Goal: Complete application form

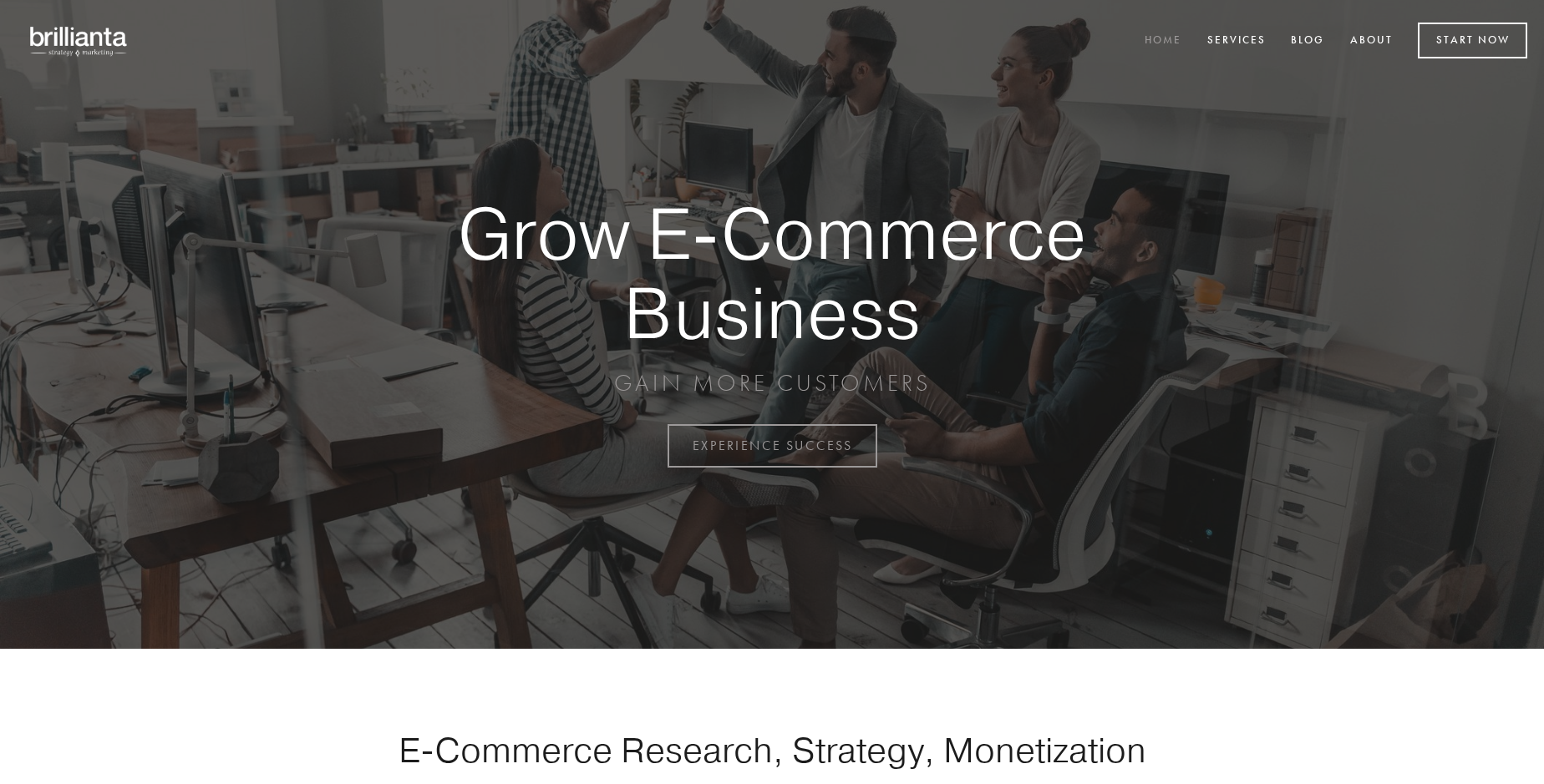
scroll to position [4379, 0]
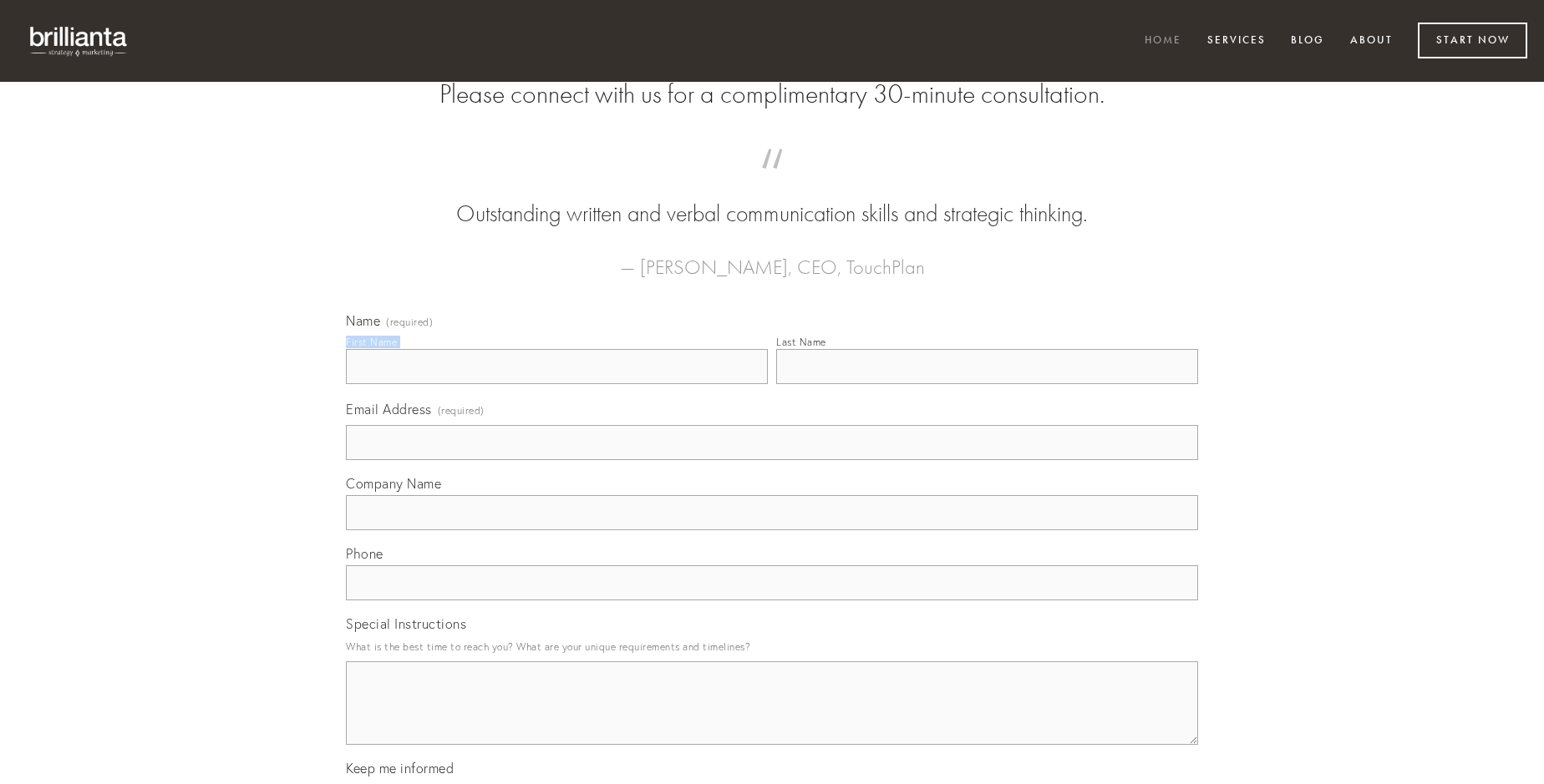
type input "[PERSON_NAME]"
click at [987, 384] on input "Last Name" at bounding box center [987, 367] width 422 height 35
type input "[PERSON_NAME]"
click at [772, 461] on input "Email Address (required)" at bounding box center [772, 442] width 852 height 35
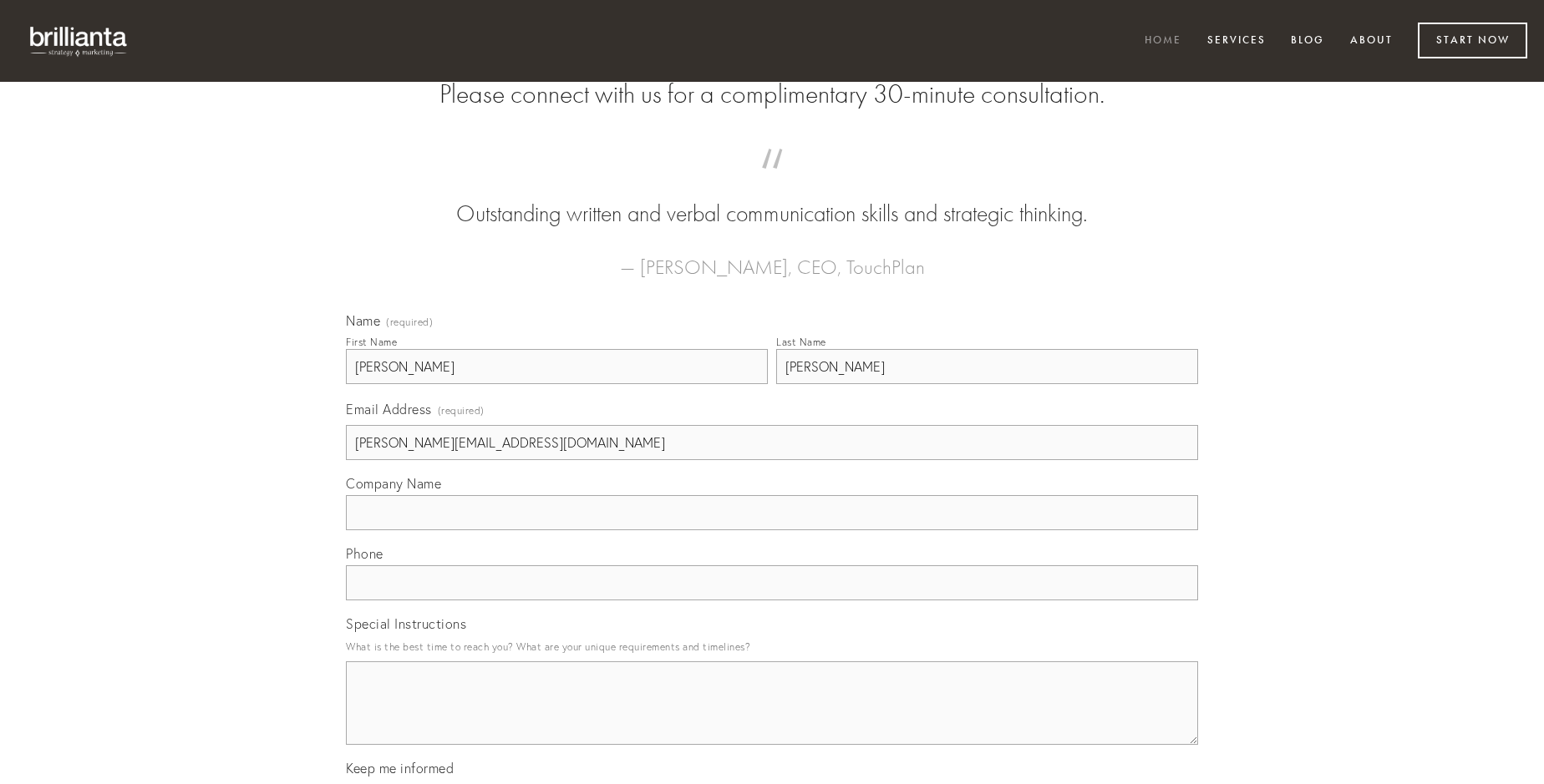
type input "[PERSON_NAME][EMAIL_ADDRESS][DOMAIN_NAME]"
click at [772, 531] on input "Company Name" at bounding box center [772, 513] width 852 height 35
type input "tamdiu"
click at [772, 601] on input "text" at bounding box center [772, 583] width 852 height 35
click at [772, 718] on textarea "Special Instructions" at bounding box center [772, 703] width 852 height 83
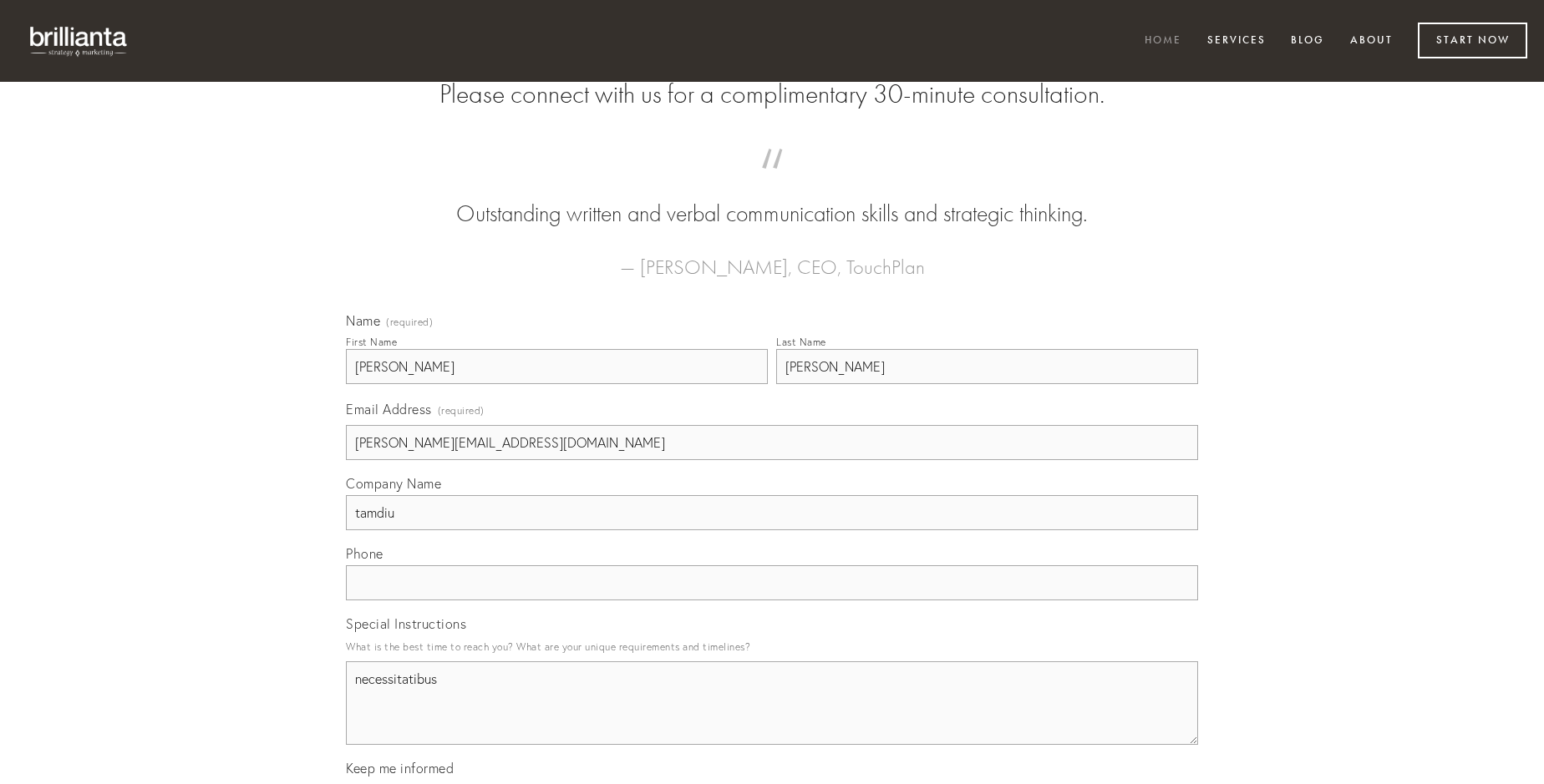
type textarea "necessitatibus"
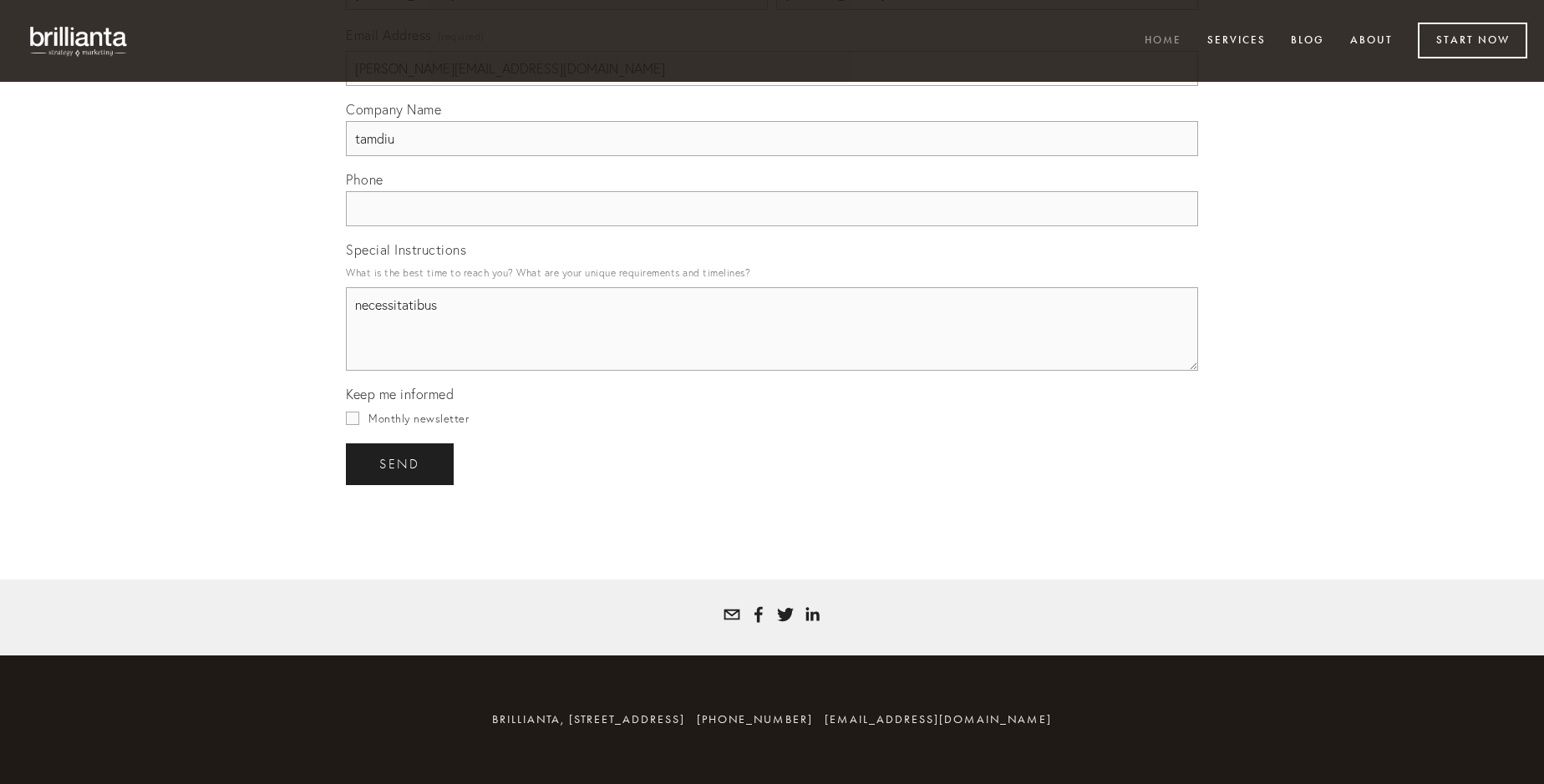
click at [401, 464] on span "send" at bounding box center [399, 464] width 41 height 15
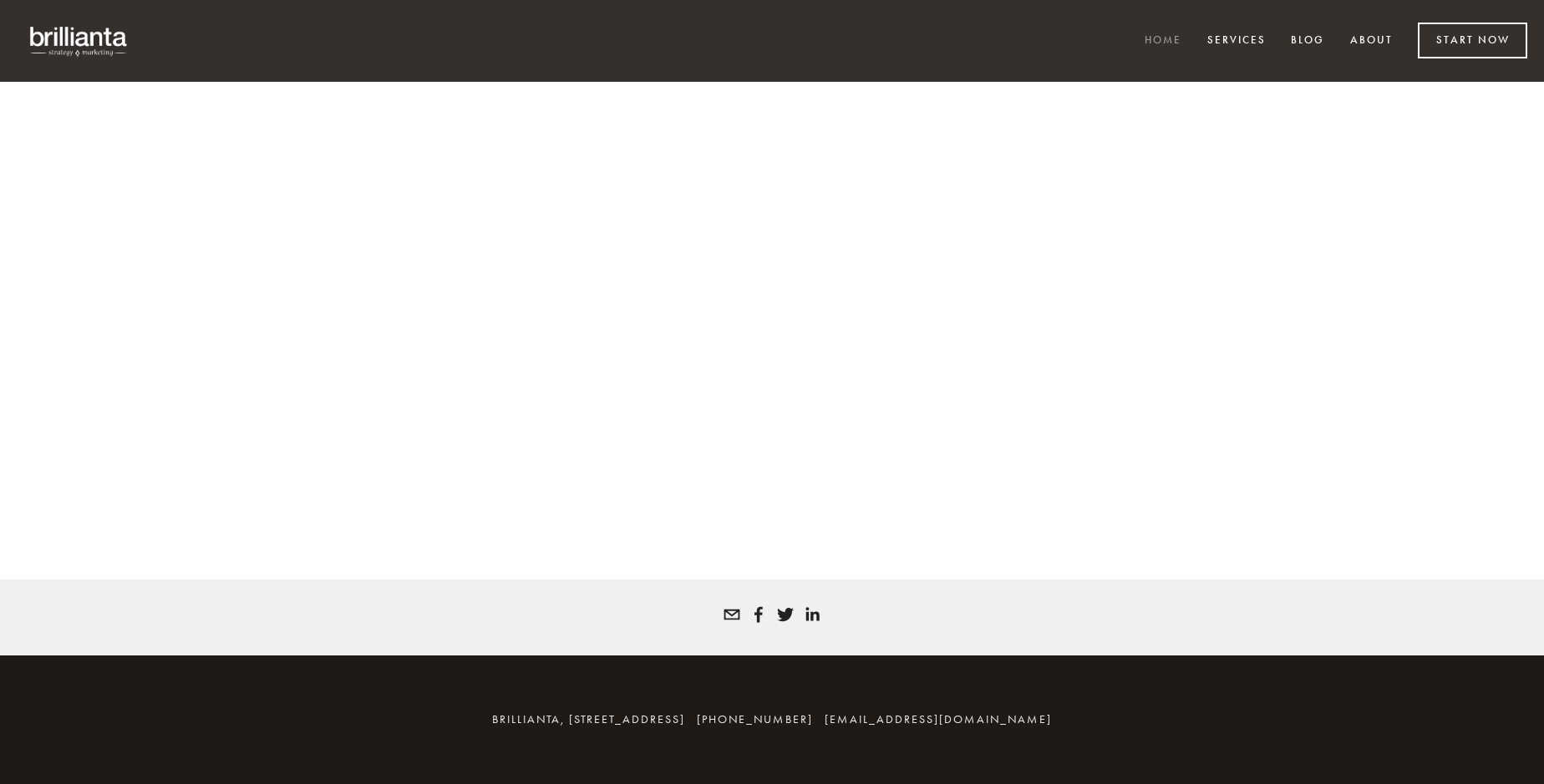
scroll to position [4356, 0]
